Goal: Complete application form

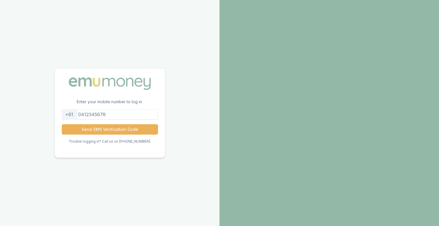
click at [125, 113] on input "tel" at bounding box center [110, 114] width 96 height 10
click at [0, 225] on nordpass-autofill-portal at bounding box center [0, 226] width 0 height 0
type input "0418175682"
click at [103, 128] on button "Send SMS Verification Code" at bounding box center [110, 129] width 96 height 10
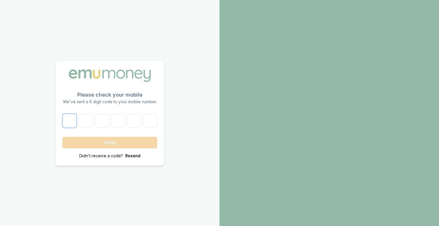
click at [67, 126] on input "number" at bounding box center [70, 121] width 14 height 14
type input "9"
type input "4"
type input "7"
type input "6"
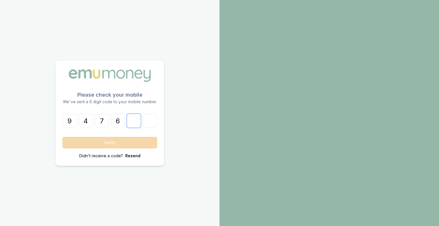
type input "9"
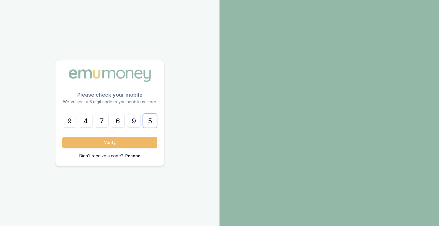
type input "5"
click at [120, 145] on button "Verify" at bounding box center [109, 142] width 95 height 11
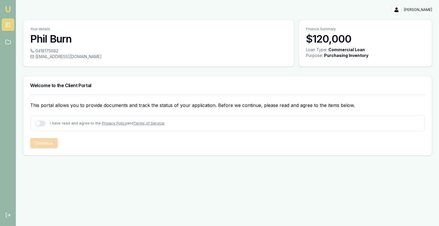
click at [42, 122] on button "button" at bounding box center [40, 123] width 10 height 6
checkbox input "true"
click at [47, 143] on button "Continue" at bounding box center [44, 143] width 28 height 10
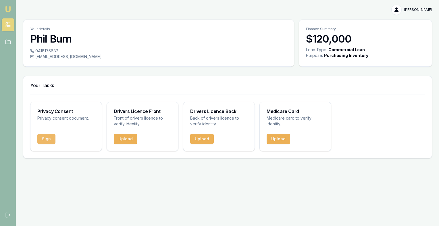
click at [47, 138] on button "Sign" at bounding box center [46, 139] width 18 height 10
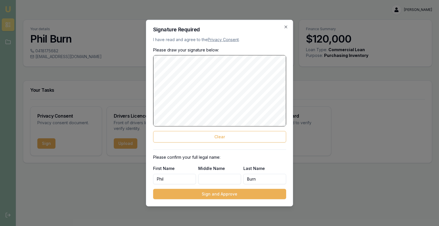
click at [216, 177] on input "Middle Name" at bounding box center [219, 178] width 43 height 10
type input "[PERSON_NAME]"
drag, startPoint x: 167, startPoint y: 180, endPoint x: 171, endPoint y: 177, distance: 4.8
click at [167, 180] on input "Phil" at bounding box center [174, 178] width 43 height 10
type input "[PERSON_NAME]"
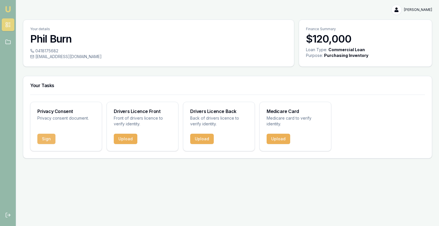
click at [50, 138] on button "Sign" at bounding box center [46, 139] width 18 height 10
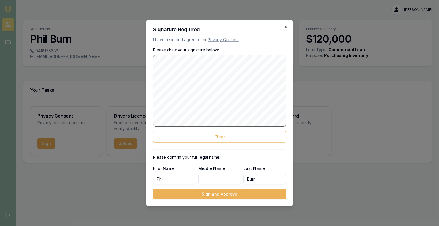
click at [152, 89] on div "Signature Required I have read and agree to the Privacy Consent . Please draw y…" at bounding box center [219, 113] width 147 height 186
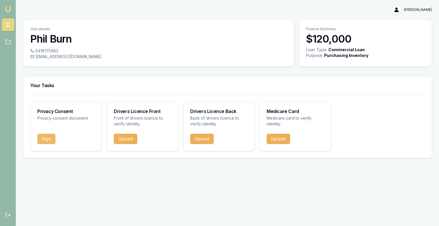
click at [48, 139] on button "Sign" at bounding box center [46, 139] width 18 height 10
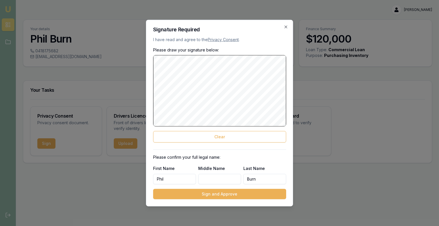
click at [171, 177] on input "Phil" at bounding box center [174, 178] width 43 height 10
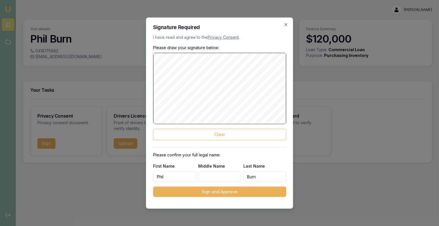
type input "[PERSON_NAME]"
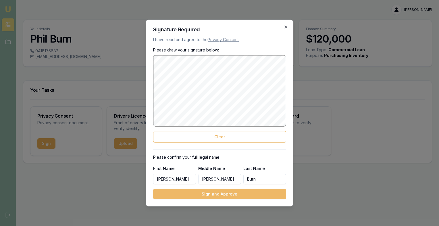
click at [218, 193] on button "Sign and Approve" at bounding box center [219, 193] width 133 height 10
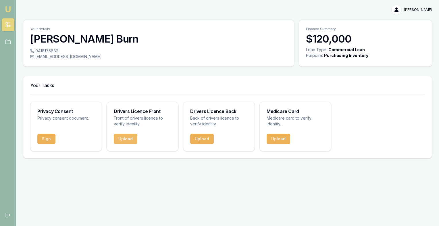
click at [124, 138] on button "Upload" at bounding box center [126, 139] width 24 height 10
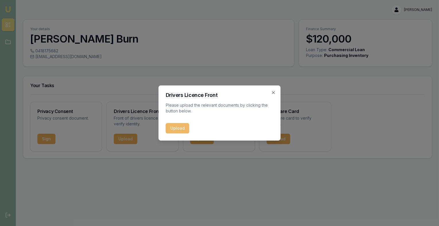
click at [178, 127] on button "Upload" at bounding box center [178, 128] width 24 height 10
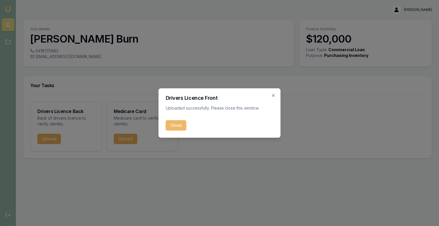
click at [175, 124] on button "Close" at bounding box center [176, 125] width 21 height 10
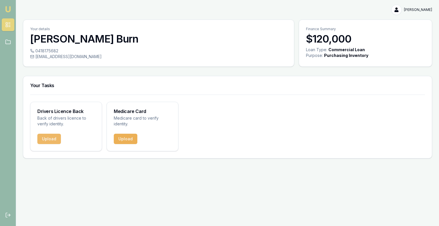
click at [46, 138] on button "Upload" at bounding box center [49, 139] width 24 height 10
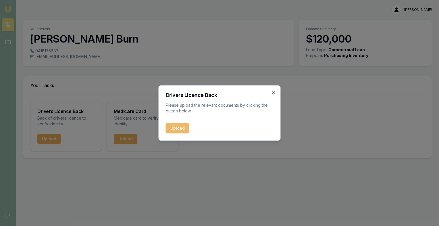
click at [173, 127] on button "Upload" at bounding box center [178, 128] width 24 height 10
click at [177, 127] on div "Upload" at bounding box center [220, 128] width 108 height 10
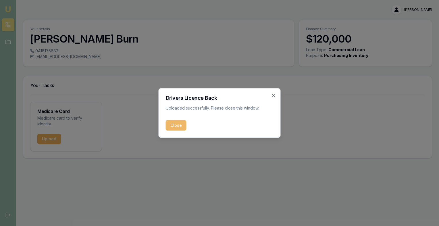
click at [177, 122] on button "Close" at bounding box center [176, 125] width 21 height 10
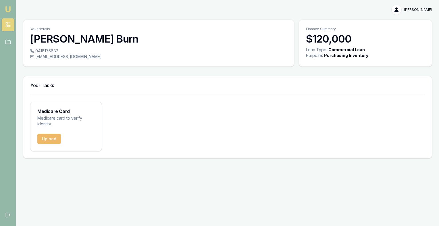
click at [49, 138] on button "Upload" at bounding box center [49, 139] width 24 height 10
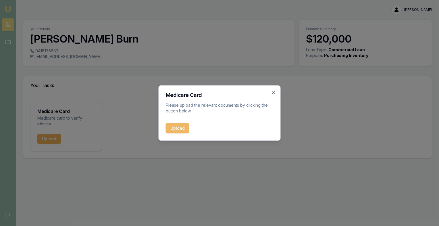
click at [180, 128] on button "Upload" at bounding box center [178, 128] width 24 height 10
click at [177, 128] on div "Upload" at bounding box center [220, 128] width 108 height 10
click at [273, 93] on icon "button" at bounding box center [273, 92] width 3 height 3
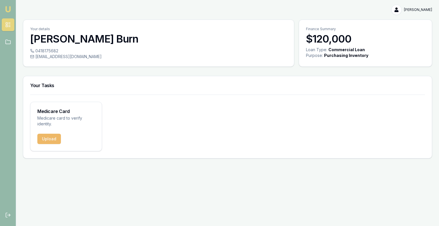
click at [48, 138] on button "Upload" at bounding box center [49, 139] width 24 height 10
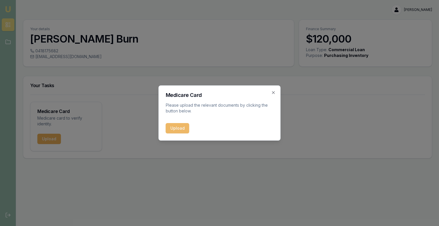
click at [177, 127] on button "Upload" at bounding box center [178, 128] width 24 height 10
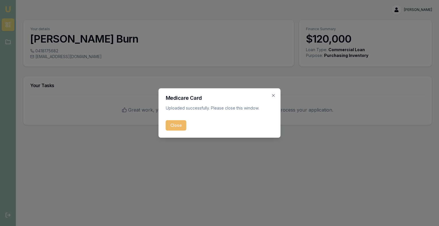
click at [177, 125] on button "Close" at bounding box center [176, 125] width 21 height 10
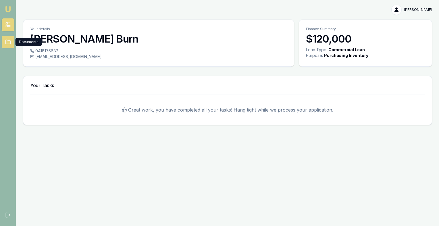
click at [8, 41] on icon at bounding box center [8, 42] width 6 height 6
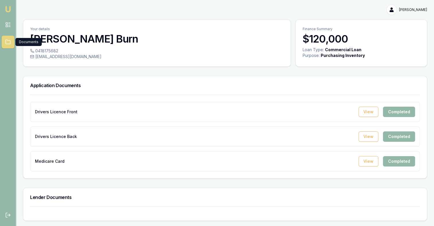
click at [7, 7] on img at bounding box center [8, 9] width 7 height 7
